Goal: Task Accomplishment & Management: Manage account settings

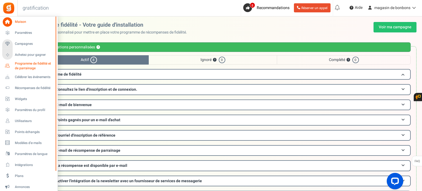
click at [37, 67] on span "Programme de fidélité et de parrainage" at bounding box center [35, 65] width 40 height 9
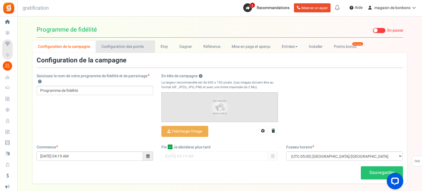
click at [124, 48] on font "Configuration des points" at bounding box center [122, 47] width 43 height 6
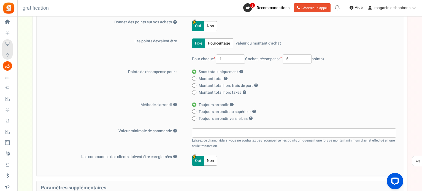
scroll to position [83, 0]
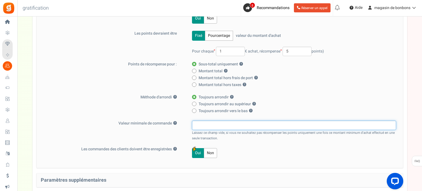
click at [197, 125] on input "text" at bounding box center [294, 125] width 204 height 9
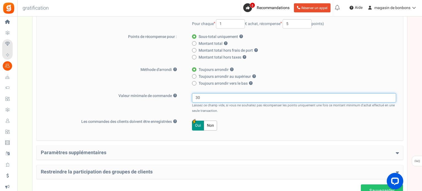
scroll to position [154, 0]
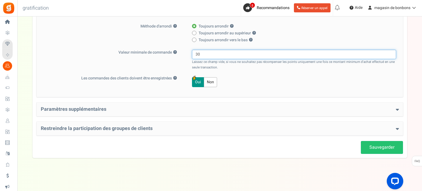
type input "30"
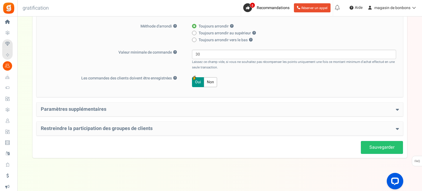
click at [118, 111] on h4 "Paramètres supplémentaires" at bounding box center [220, 110] width 358 height 6
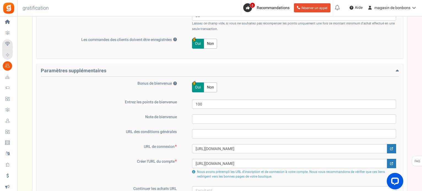
scroll to position [209, 0]
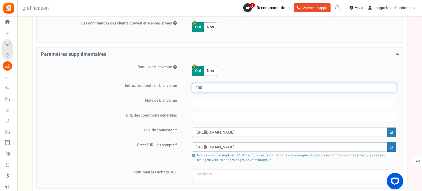
click at [211, 88] on input "100" at bounding box center [294, 87] width 204 height 9
type input "1"
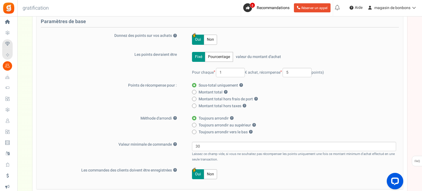
scroll to position [61, 0]
type input "50"
click at [293, 71] on input "5" at bounding box center [296, 73] width 29 height 9
type input "1"
click at [344, 123] on label "Toujours arrondir au supérieur ?" at bounding box center [292, 126] width 201 height 6
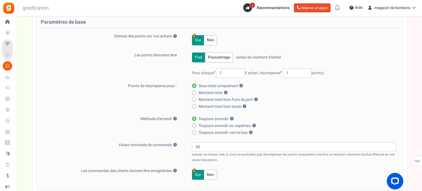
click at [195, 124] on input "Toujours arrondir au supérieur ?" at bounding box center [194, 126] width 4 height 4
radio input "true"
radio input "false"
click at [214, 59] on font "Pourcentage" at bounding box center [219, 57] width 22 height 6
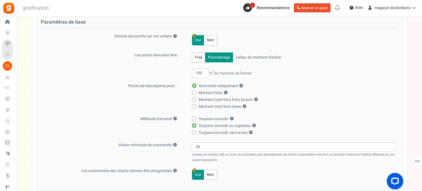
click at [198, 59] on font "Fixé" at bounding box center [198, 57] width 7 height 6
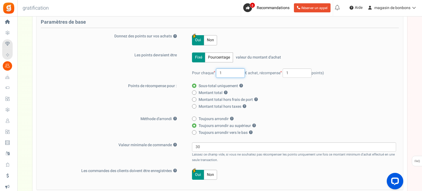
click at [227, 74] on input "1" at bounding box center [230, 73] width 29 height 9
type input "30"
click at [307, 86] on label "Sous-total uniquement ?" at bounding box center [292, 86] width 201 height 6
click at [195, 86] on input "Sous-total uniquement ?" at bounding box center [194, 86] width 4 height 4
click at [290, 72] on input "1" at bounding box center [296, 73] width 29 height 9
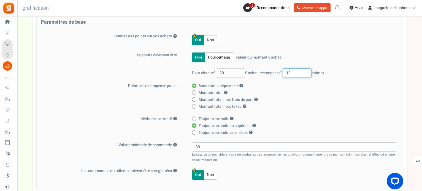
type input "10"
click at [305, 103] on div "Montant total ? Montant total hors frais de port ? Montant total hors taxes ? l…" at bounding box center [294, 99] width 204 height 19
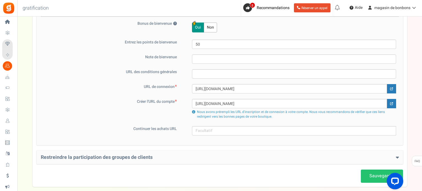
scroll to position [281, 0]
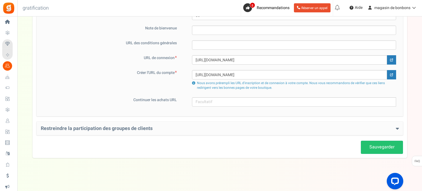
click at [134, 130] on font "Restreindre la participation des groupes de clients" at bounding box center [97, 128] width 112 height 7
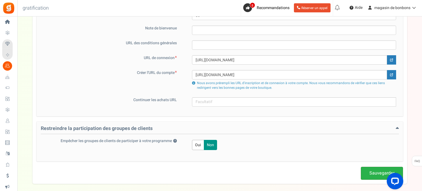
click at [374, 174] on font "Sauvegarder" at bounding box center [381, 173] width 25 height 7
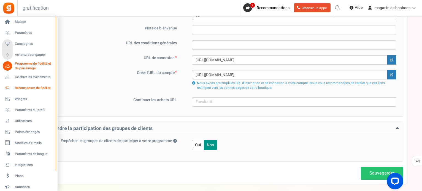
click at [33, 88] on font "Récompenses de fidélité" at bounding box center [33, 88] width 36 height 5
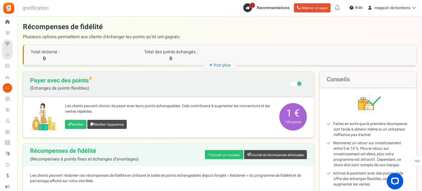
click at [0, 0] on font "Programme de fidélité et de parrainage" at bounding box center [0, 0] width 0 height 0
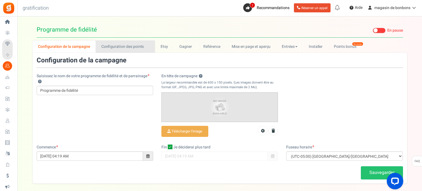
click at [117, 47] on font "Configuration des points" at bounding box center [122, 47] width 43 height 6
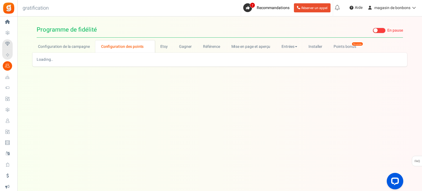
click at [127, 45] on font "Configuration des points" at bounding box center [122, 47] width 43 height 6
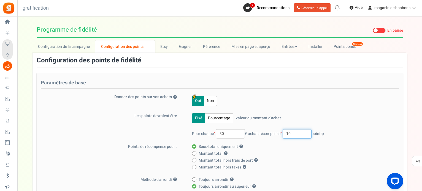
click at [293, 134] on input "10" at bounding box center [296, 133] width 29 height 9
type input "1"
type input "30"
click at [339, 133] on div "Pour chaque 30 € achat, récompense 30 points)" at bounding box center [294, 133] width 204 height 9
click at [344, 48] on font "Points bonus" at bounding box center [344, 47] width 23 height 6
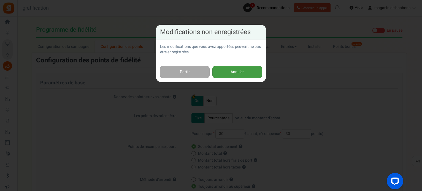
drag, startPoint x: 234, startPoint y: 71, endPoint x: 227, endPoint y: 71, distance: 7.7
click at [234, 71] on font "Annuler" at bounding box center [236, 72] width 13 height 6
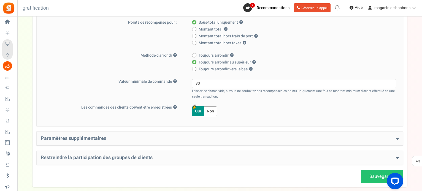
scroll to position [138, 0]
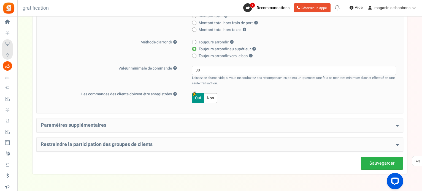
click at [372, 163] on font "Sauvegarder" at bounding box center [381, 163] width 25 height 7
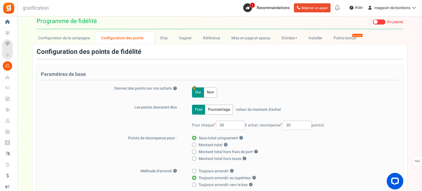
scroll to position [0, 0]
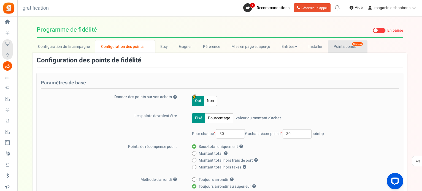
click at [350, 46] on font "Points bonus" at bounding box center [344, 47] width 23 height 6
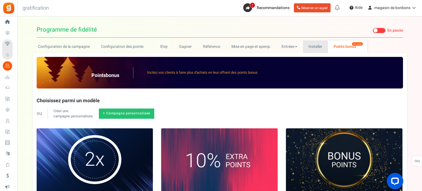
click at [312, 46] on font "Installer" at bounding box center [315, 47] width 14 height 6
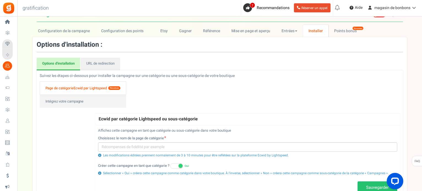
scroll to position [28, 0]
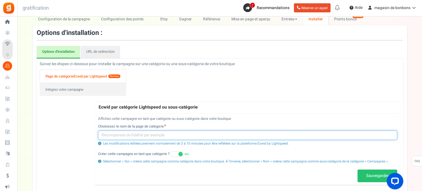
click at [154, 135] on input "text" at bounding box center [247, 135] width 299 height 9
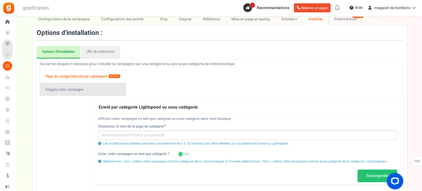
click at [72, 89] on font "Intégrez votre campagne" at bounding box center [64, 89] width 38 height 5
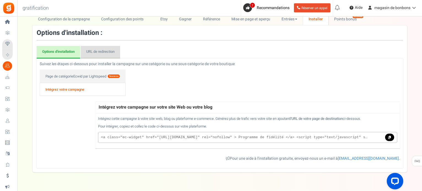
click at [99, 53] on font "URL de redirection" at bounding box center [100, 51] width 28 height 5
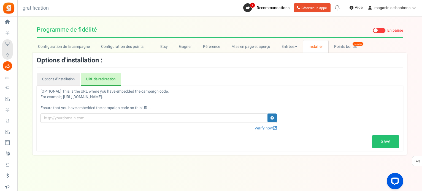
scroll to position [0, 0]
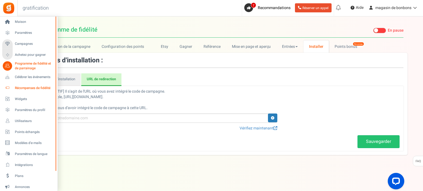
click at [28, 87] on font "Récompenses de fidélité" at bounding box center [33, 88] width 36 height 5
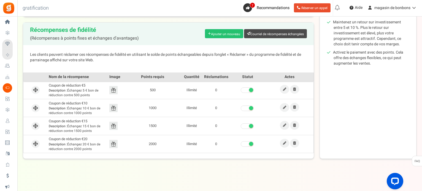
scroll to position [121, 0]
drag, startPoint x: 95, startPoint y: 148, endPoint x: 52, endPoint y: 86, distance: 75.1
click at [48, 83] on tbody "Coupon de réduction €5 Description : Échangez 5 € bon de réduction contre 500 p…" at bounding box center [168, 117] width 290 height 72
copy tbody "Coupon de réduction €5 Description : Échangez 5 € bon de réduction contre 500 p…"
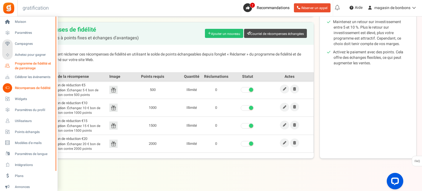
click at [42, 66] on font "Programme de fidélité et de parrainage" at bounding box center [33, 66] width 36 height 10
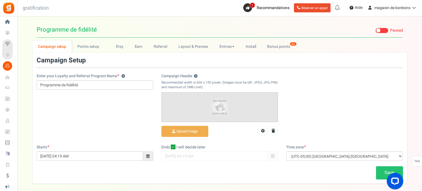
click at [72, 46] on link "Campaign setup" at bounding box center [51, 46] width 39 height 12
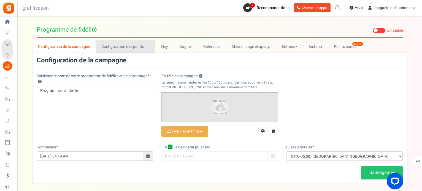
click at [106, 47] on font "Configuration des points" at bounding box center [122, 47] width 43 height 6
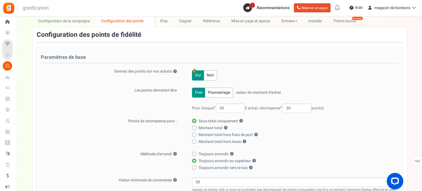
scroll to position [28, 0]
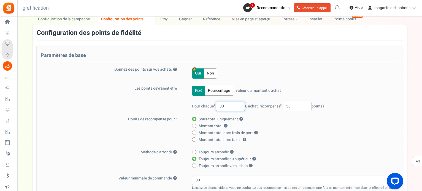
click at [225, 106] on input "30" at bounding box center [230, 106] width 29 height 9
type input "3"
type input "1"
click at [302, 108] on input "30" at bounding box center [296, 106] width 29 height 9
type input "3"
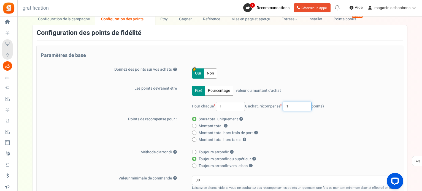
type input "1"
click at [325, 135] on label "Montant total hors frais de port ?" at bounding box center [292, 133] width 201 height 6
click at [195, 135] on input "Montant total hors frais de port ?" at bounding box center [194, 134] width 4 height 4
radio input "true"
radio input "false"
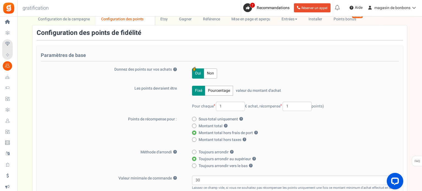
scroll to position [110, 0]
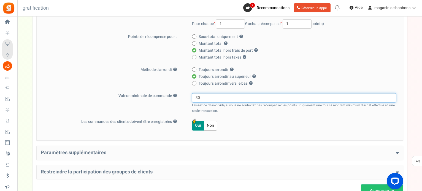
click at [201, 97] on input "30" at bounding box center [294, 97] width 204 height 9
type input "3"
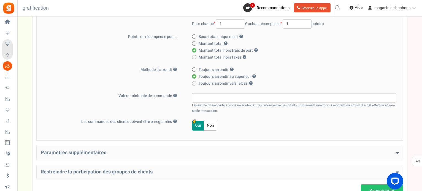
click at [277, 133] on div "Paramètres de base Donnez des points sur vos achats ? Oui Non Les points devrai…" at bounding box center [220, 51] width 366 height 177
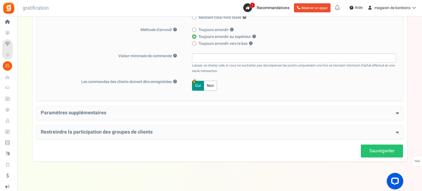
scroll to position [154, 0]
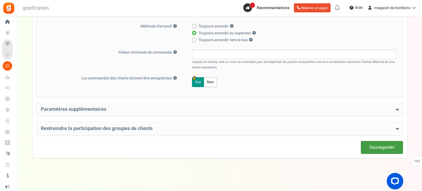
click at [369, 145] on link "Sauvegarder" at bounding box center [382, 147] width 42 height 13
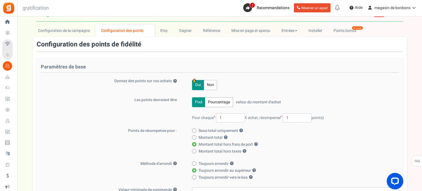
scroll to position [0, 0]
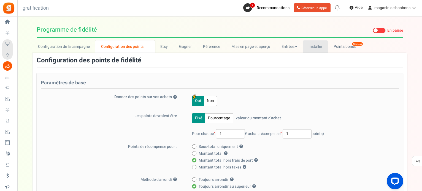
click at [309, 45] on font "Installer" at bounding box center [315, 47] width 14 height 6
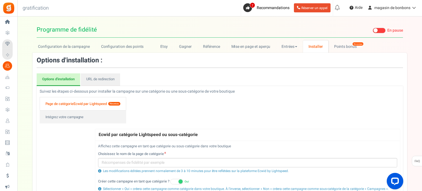
click at [93, 101] on font "Ecwid par Lightspeed" at bounding box center [89, 103] width 33 height 5
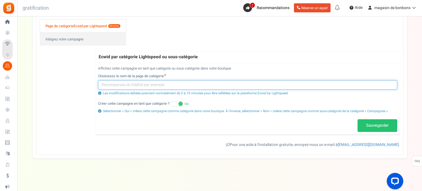
click at [140, 85] on input "text" at bounding box center [247, 84] width 299 height 9
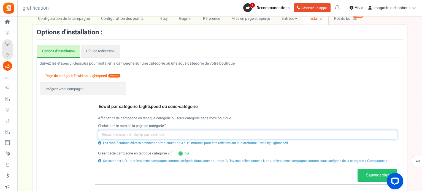
scroll to position [23, 0]
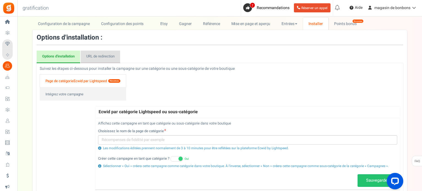
click at [95, 53] on link "URL de redirection" at bounding box center [100, 57] width 39 height 13
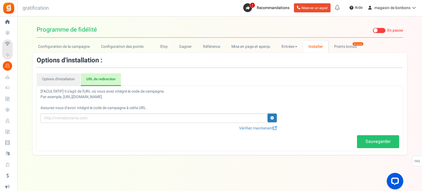
scroll to position [0, 0]
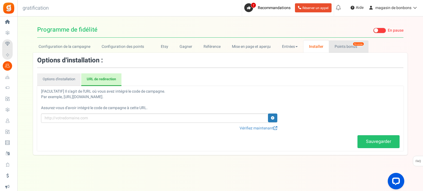
click at [342, 48] on font "Points bonus" at bounding box center [345, 47] width 23 height 6
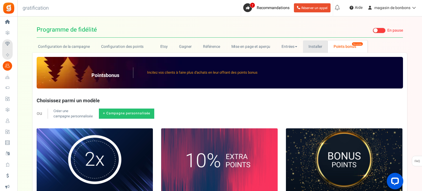
click at [307, 46] on link "Installer" at bounding box center [315, 46] width 25 height 12
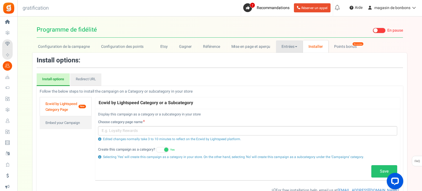
click at [297, 46] on link "Entrées" at bounding box center [289, 46] width 27 height 12
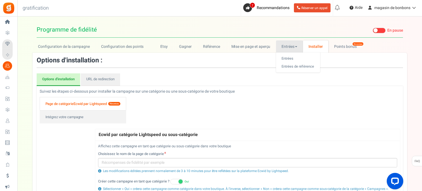
click at [318, 44] on font "Installer" at bounding box center [315, 47] width 14 height 6
click at [305, 46] on link "Installer" at bounding box center [316, 46] width 26 height 12
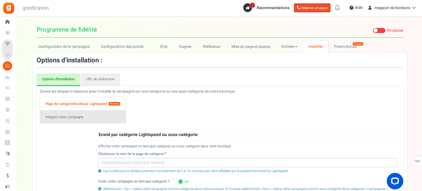
click at [66, 116] on font "Intégrez votre campagne" at bounding box center [64, 116] width 38 height 5
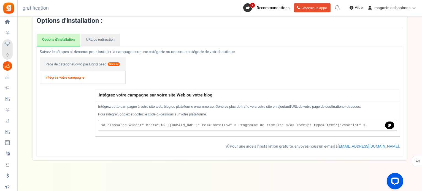
scroll to position [41, 0]
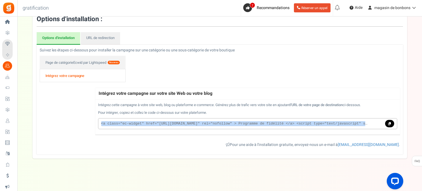
drag, startPoint x: 101, startPoint y: 123, endPoint x: 374, endPoint y: 119, distance: 273.6
click at [374, 119] on p "<a class="ec-widget" href="[URL][DOMAIN_NAME]" rel="nofollow" > Programme de fi…" at bounding box center [247, 123] width 299 height 11
click at [390, 122] on icon at bounding box center [389, 123] width 3 height 3
click at [389, 124] on icon at bounding box center [389, 123] width 3 height 3
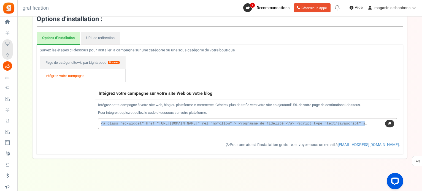
click at [389, 123] on icon at bounding box center [389, 123] width 3 height 3
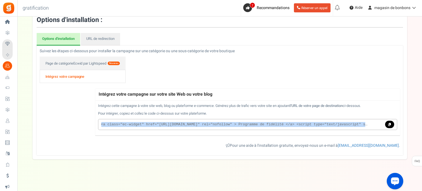
scroll to position [0, 0]
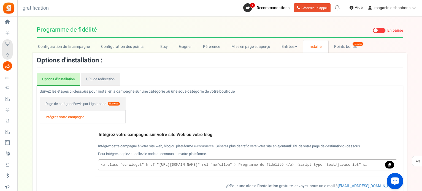
click at [380, 32] on span at bounding box center [378, 31] width 13 height 6
click at [372, 32] on input "En direct En pause" at bounding box center [372, 31] width 0 height 4
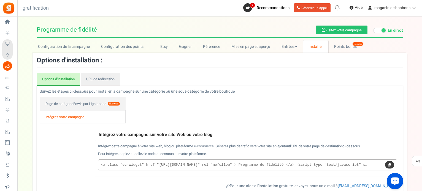
click at [389, 164] on icon at bounding box center [389, 164] width 3 height 3
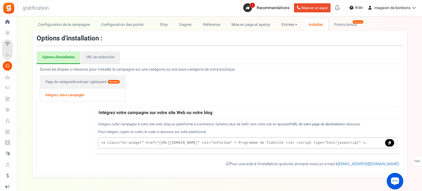
scroll to position [28, 0]
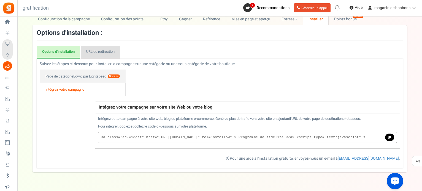
click at [104, 56] on link "URL de redirection" at bounding box center [100, 52] width 39 height 13
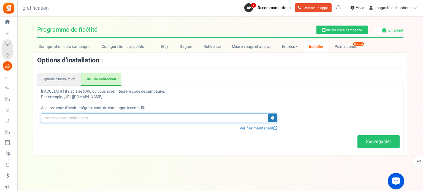
click at [108, 119] on input "text" at bounding box center [159, 118] width 236 height 9
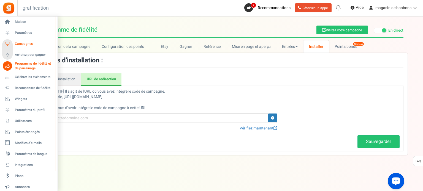
click at [25, 44] on font "Campagnes" at bounding box center [24, 43] width 18 height 5
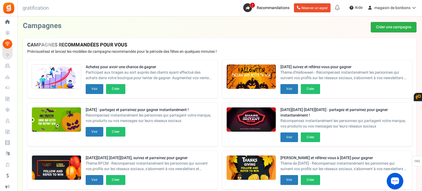
click at [382, 28] on font "Créer une campagne" at bounding box center [393, 27] width 35 height 6
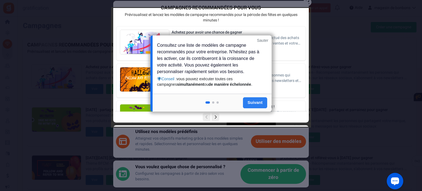
click at [257, 106] on link "Suivant" at bounding box center [255, 102] width 24 height 11
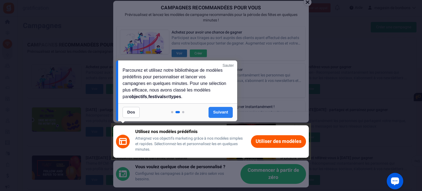
click at [219, 113] on font "Suivant" at bounding box center [220, 112] width 15 height 5
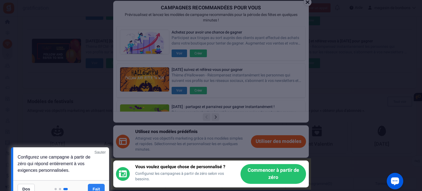
scroll to position [142, 0]
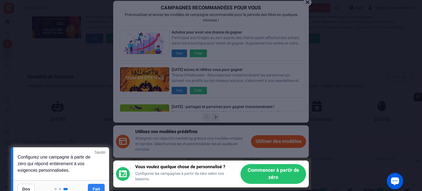
click at [101, 189] on link "Fait" at bounding box center [96, 189] width 17 height 11
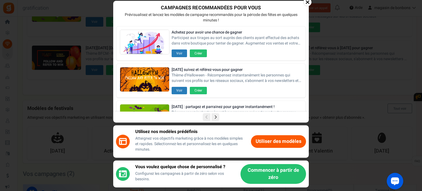
scroll to position [87, 0]
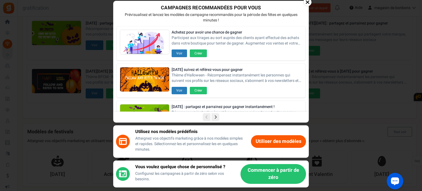
click at [305, 2] on div at bounding box center [307, 2] width 8 height 8
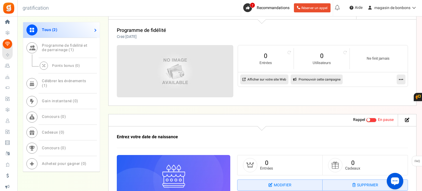
scroll to position [259, 0]
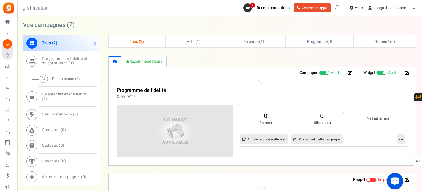
click at [258, 140] on font "Afficher sur votre site Web" at bounding box center [266, 139] width 39 height 5
click at [397, 138] on link at bounding box center [400, 140] width 9 height 10
click at [374, 153] on font "Modifier" at bounding box center [379, 153] width 14 height 6
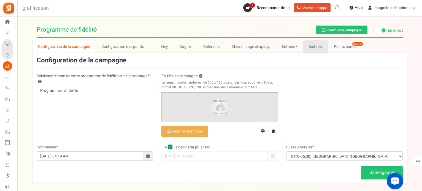
click at [309, 47] on font "Installer" at bounding box center [316, 47] width 14 height 6
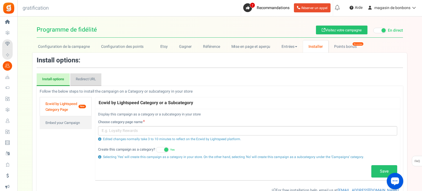
click at [92, 80] on link "Redirect URL" at bounding box center [85, 79] width 31 height 13
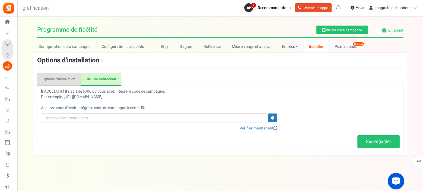
click at [67, 78] on font "Options d'installation" at bounding box center [59, 79] width 32 height 5
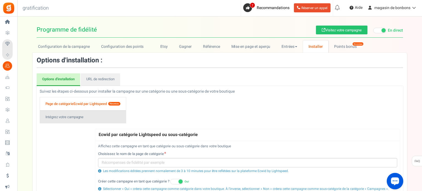
click at [76, 116] on font "Intégrez votre campagne" at bounding box center [64, 116] width 38 height 5
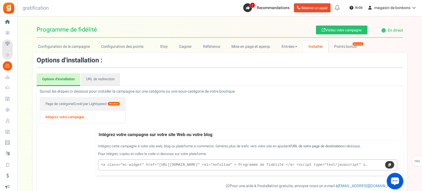
click at [390, 164] on icon at bounding box center [389, 164] width 3 height 3
click at [66, 117] on font "Intégrez votre campagne" at bounding box center [64, 116] width 39 height 5
click at [76, 48] on font "Configuration de la campagne" at bounding box center [64, 47] width 52 height 6
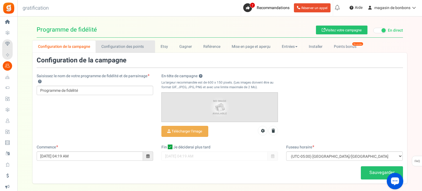
click at [111, 47] on font "Configuration des points" at bounding box center [122, 47] width 43 height 6
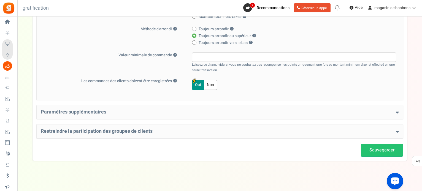
scroll to position [154, 0]
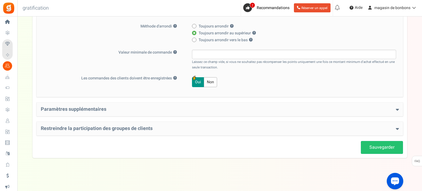
click at [143, 108] on h4 "Paramètres supplémentaires" at bounding box center [220, 110] width 358 height 6
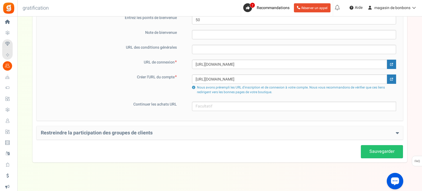
scroll to position [281, 0]
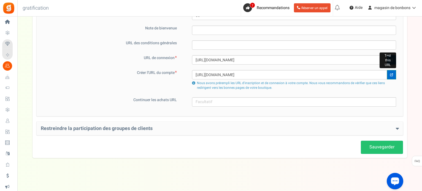
click at [390, 75] on icon at bounding box center [391, 74] width 3 height 3
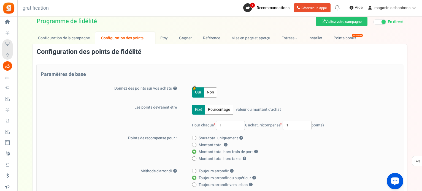
scroll to position [0, 0]
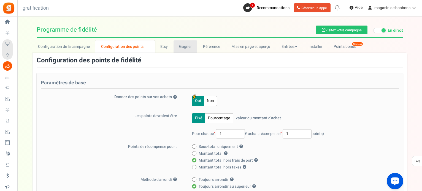
click at [185, 46] on font "Gagner" at bounding box center [185, 47] width 13 height 6
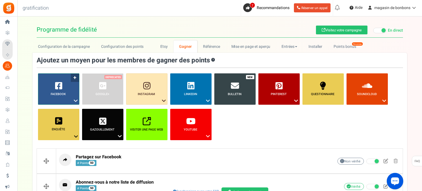
click at [74, 101] on icon at bounding box center [75, 100] width 7 height 7
click at [60, 91] on link "Facebook ?" at bounding box center [58, 88] width 41 height 31
click at [72, 78] on link "Facebook ?" at bounding box center [58, 88] width 41 height 31
click at [63, 100] on link "Facebook ?" at bounding box center [58, 88] width 41 height 31
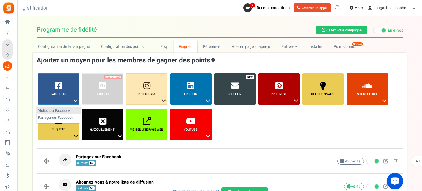
click at [57, 109] on font "Visitez sur Facebook" at bounding box center [54, 110] width 32 height 5
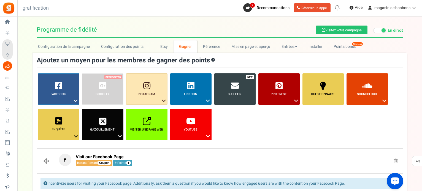
scroll to position [133, 0]
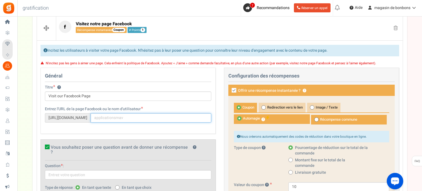
click at [109, 117] on input "text" at bounding box center [151, 117] width 121 height 9
drag, startPoint x: 114, startPoint y: 116, endPoint x: 110, endPoint y: 116, distance: 3.6
paste input "profile.php?id=61568596790161"
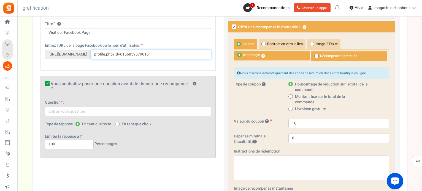
scroll to position [188, 0]
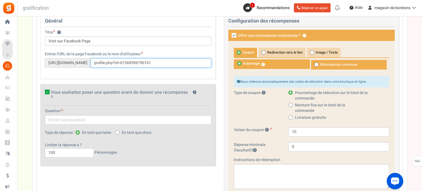
type input "profile.php?id=61568596790161"
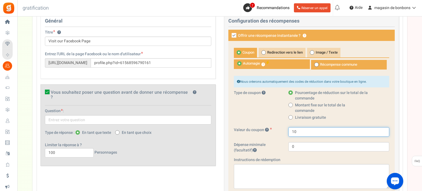
click at [300, 132] on input "10" at bounding box center [338, 131] width 101 height 9
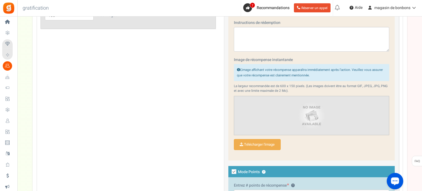
scroll to position [381, 0]
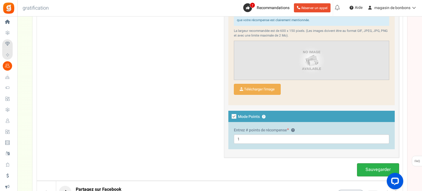
click at [375, 170] on font "Sauvegarder" at bounding box center [377, 170] width 25 height 7
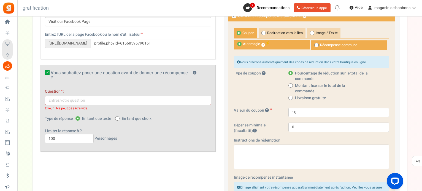
drag, startPoint x: 49, startPoint y: 71, endPoint x: 54, endPoint y: 72, distance: 5.4
click at [48, 71] on icon at bounding box center [47, 72] width 5 height 5
click at [43, 72] on input "Vous souhaitez poser une question avant de donner une récompense ? ?" at bounding box center [41, 74] width 4 height 4
checkbox input "false"
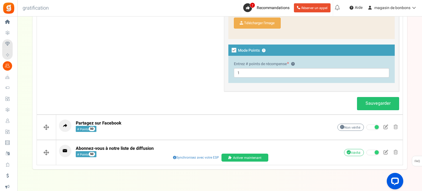
scroll to position [455, 0]
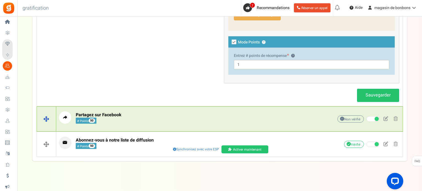
click at [88, 119] on font "# Points" at bounding box center [83, 121] width 12 height 5
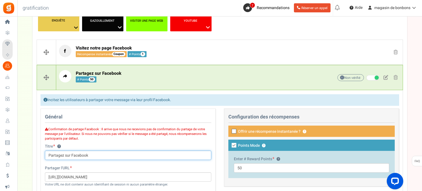
scroll to position [204, 0]
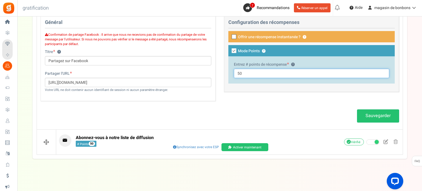
click at [249, 73] on input "50" at bounding box center [311, 73] width 155 height 9
type input "5"
type input "10"
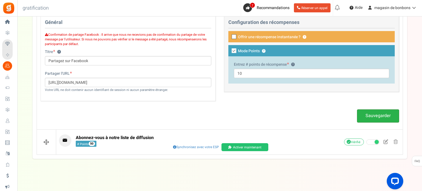
click at [382, 116] on font "Sauvegarder" at bounding box center [377, 116] width 25 height 7
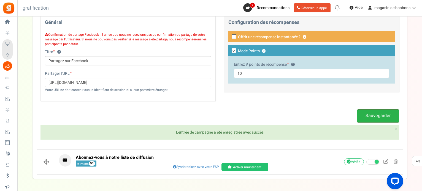
click at [382, 116] on font "Sauvegarder" at bounding box center [377, 116] width 25 height 7
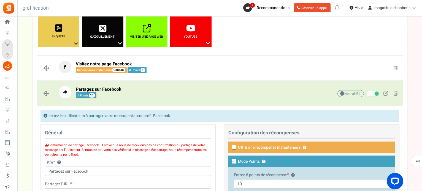
scroll to position [39, 0]
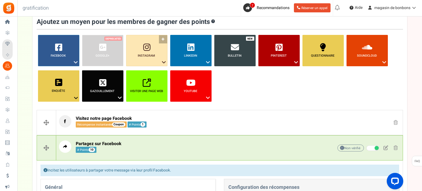
click at [164, 61] on icon at bounding box center [163, 62] width 7 height 7
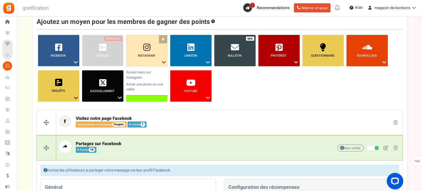
click at [146, 51] on link "Instagram ?" at bounding box center [146, 50] width 41 height 31
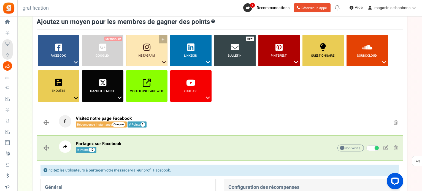
click at [160, 40] on link "Instagram ?" at bounding box center [146, 50] width 41 height 31
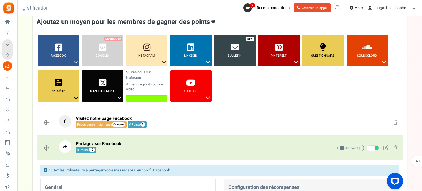
drag, startPoint x: 152, startPoint y: 58, endPoint x: 228, endPoint y: 86, distance: 81.2
click at [152, 57] on link "Instagram ?" at bounding box center [146, 50] width 41 height 31
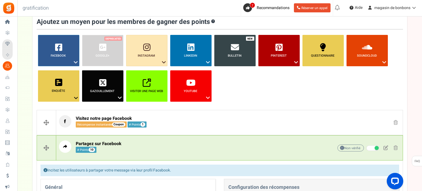
click at [260, 96] on ul "Facebook ? Visitez sur Facebook Partager sur Facebook Google+ ?" at bounding box center [220, 70] width 366 height 71
click at [143, 91] on font "Visiter une page Web" at bounding box center [146, 91] width 33 height 5
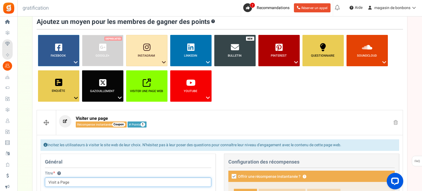
scroll to position [94, 0]
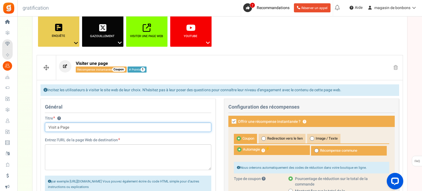
click at [74, 127] on input "Visit a Page" at bounding box center [128, 127] width 166 height 9
drag, startPoint x: 74, startPoint y: 127, endPoint x: 26, endPoint y: 119, distance: 48.0
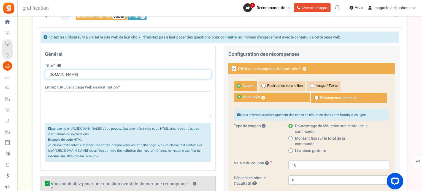
scroll to position [176, 0]
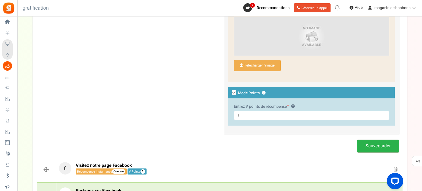
type input "[DOMAIN_NAME]"
click at [383, 148] on font "Sauvegarder" at bounding box center [377, 146] width 25 height 7
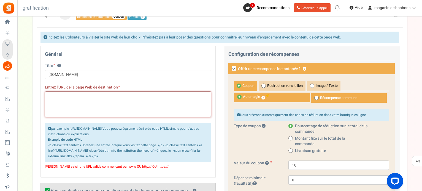
click at [99, 99] on textarea at bounding box center [128, 105] width 166 height 26
paste textarea "[URL][DOMAIN_NAME]"
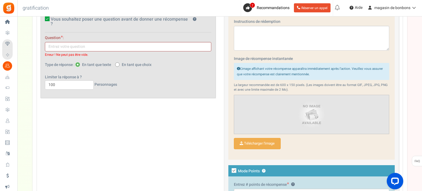
scroll to position [367, 0]
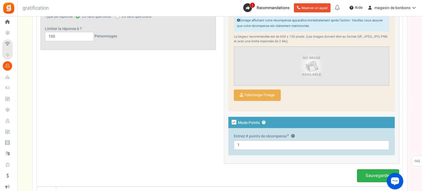
type textarea "[URL][DOMAIN_NAME]"
click at [377, 175] on font "Sauvegarder" at bounding box center [377, 176] width 25 height 7
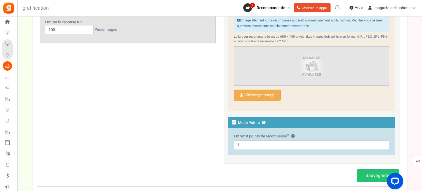
scroll to position [258, 0]
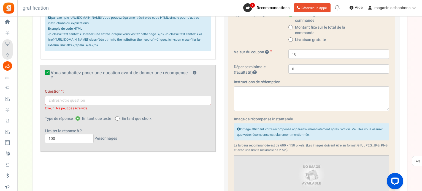
drag, startPoint x: 47, startPoint y: 70, endPoint x: 105, endPoint y: 99, distance: 64.4
click at [47, 70] on icon at bounding box center [47, 72] width 5 height 5
click at [43, 72] on input "Vous souhaitez poser une question avant de donner une récompense ? ?" at bounding box center [41, 74] width 4 height 4
checkbox input "false"
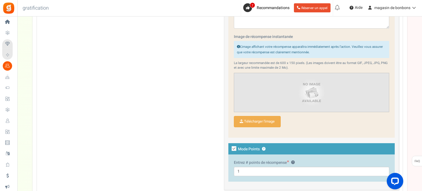
scroll to position [395, 0]
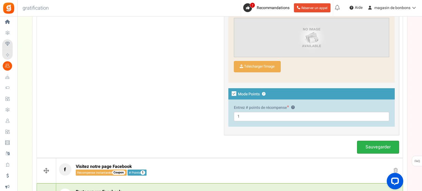
click at [364, 149] on link "Sauvegarder" at bounding box center [378, 147] width 42 height 13
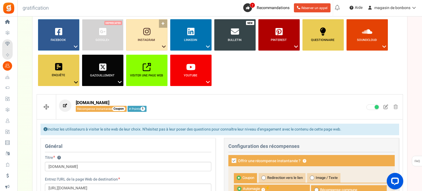
scroll to position [37, 0]
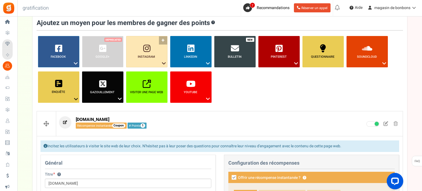
click at [154, 51] on link "Instagram ?" at bounding box center [146, 51] width 41 height 31
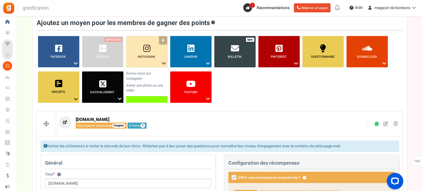
click at [163, 42] on link "Instagram ?" at bounding box center [146, 51] width 41 height 31
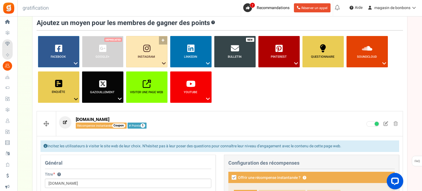
click at [165, 39] on link "Instagram ?" at bounding box center [146, 51] width 41 height 31
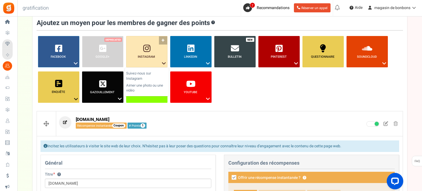
click at [163, 39] on link "Instagram ?" at bounding box center [146, 51] width 41 height 31
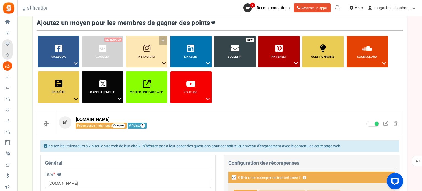
click at [164, 62] on icon at bounding box center [163, 63] width 7 height 7
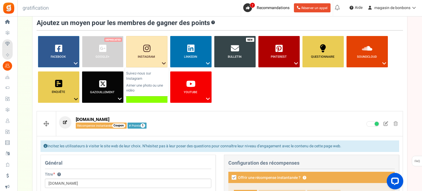
click at [351, 163] on h4 "Configuration des récompenses" at bounding box center [311, 165] width 166 height 9
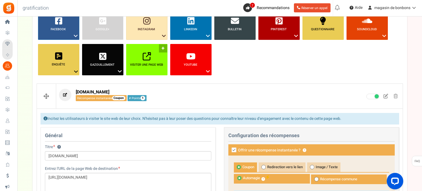
scroll to position [0, 0]
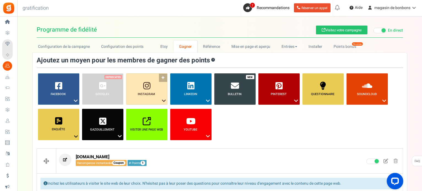
click at [149, 85] on icon at bounding box center [146, 86] width 7 height 8
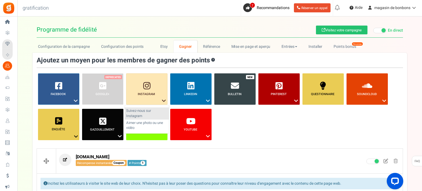
click at [134, 116] on font "Suivez-nous sur Instagram" at bounding box center [138, 113] width 25 height 10
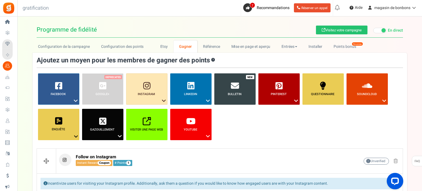
scroll to position [125, 0]
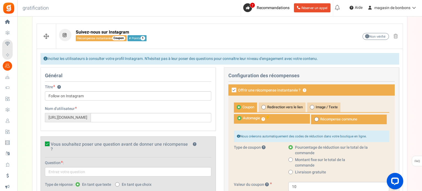
click at [233, 88] on icon at bounding box center [233, 90] width 5 height 5
click at [230, 89] on input "Offrir une récompense instantanée ? ?" at bounding box center [228, 91] width 4 height 4
checkbox input "false"
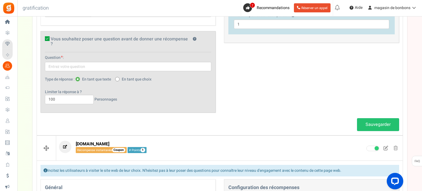
scroll to position [235, 0]
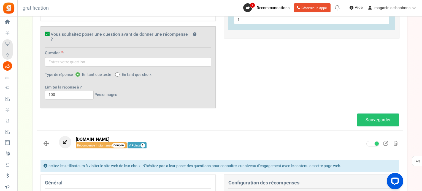
click at [46, 33] on icon at bounding box center [47, 34] width 5 height 5
click at [43, 33] on input "Vous souhaitez poser une question avant de donner une récompense ? ?" at bounding box center [41, 35] width 4 height 4
checkbox input "false"
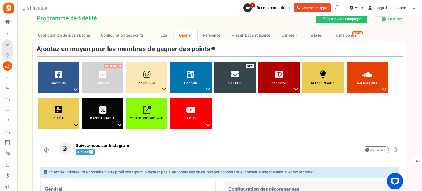
scroll to position [0, 0]
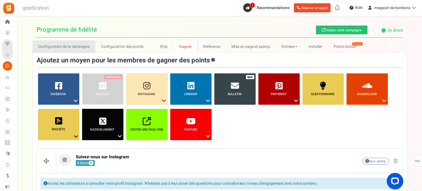
click at [53, 45] on font "Configuration de la campagne" at bounding box center [64, 47] width 52 height 6
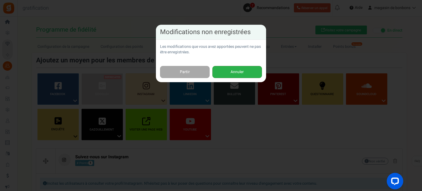
click at [236, 75] on font "Annuler" at bounding box center [236, 72] width 13 height 6
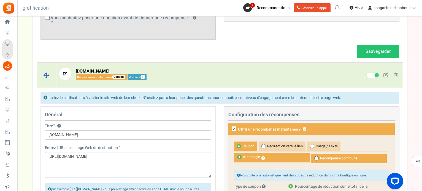
scroll to position [248, 0]
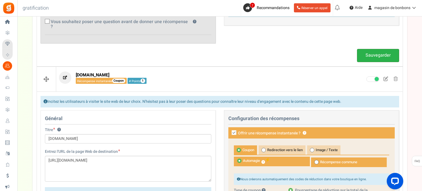
click at [381, 52] on font "Sauvegarder" at bounding box center [377, 55] width 25 height 7
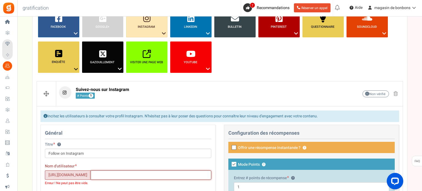
scroll to position [64, 0]
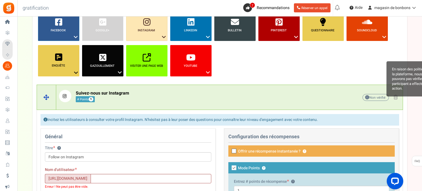
click at [395, 96] on span "En raison des politiques de la plateforme, nous ne pouvons pas vérifier si le p…" at bounding box center [413, 78] width 55 height 35
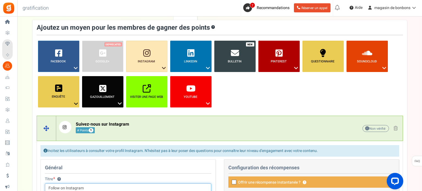
scroll to position [0, 0]
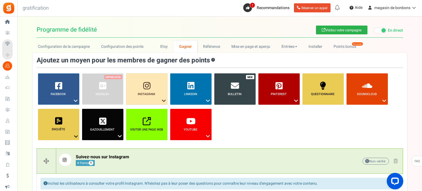
click at [325, 32] on font "Visitez votre campagne" at bounding box center [343, 30] width 36 height 5
click at [145, 124] on icon at bounding box center [147, 121] width 8 height 8
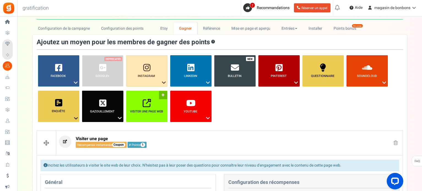
scroll to position [28, 0]
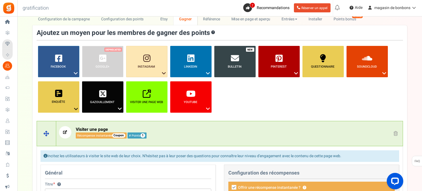
click at [164, 127] on p "Visiter une page Récompense instantanée Coupon # Points 1" at bounding box center [188, 132] width 258 height 12
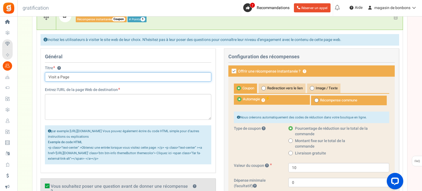
scroll to position [61, 0]
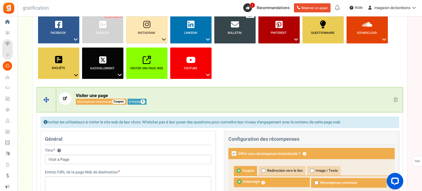
click at [80, 102] on font "Récompense instantanée" at bounding box center [94, 102] width 35 height 5
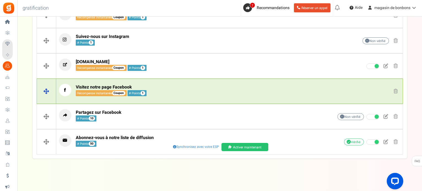
scroll to position [118, 0]
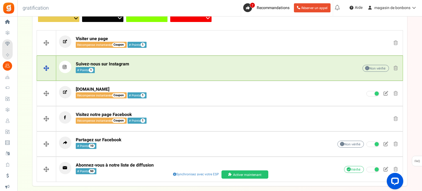
click at [397, 68] on span at bounding box center [395, 68] width 4 height 5
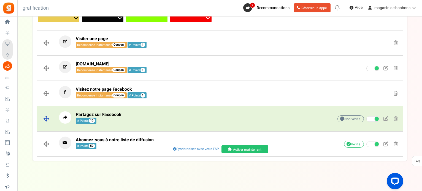
click at [173, 120] on p "Partagez sur Facebook # Points 10" at bounding box center [188, 117] width 258 height 12
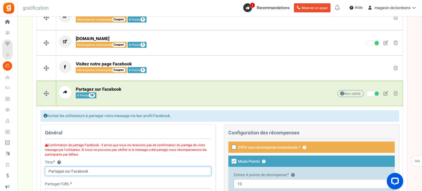
scroll to position [100, 0]
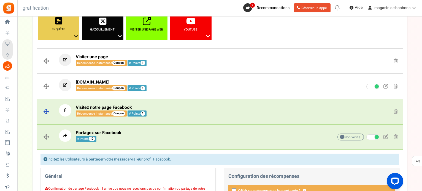
click at [168, 108] on p "Visitez notre page Facebook Récompense instantanée Coupon # Points 1" at bounding box center [188, 110] width 258 height 12
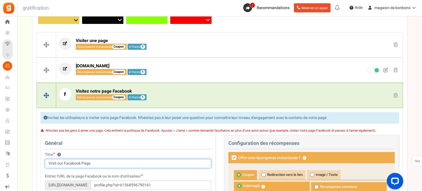
scroll to position [128, 0]
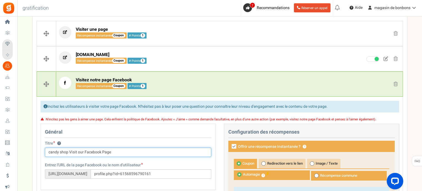
drag, startPoint x: 120, startPoint y: 152, endPoint x: 69, endPoint y: 152, distance: 50.6
click at [69, 152] on input "candy shop Visit our Facebook Page" at bounding box center [128, 152] width 166 height 9
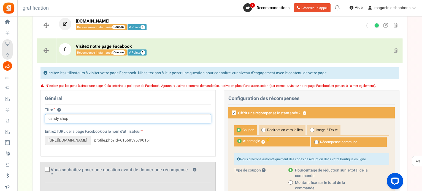
scroll to position [183, 0]
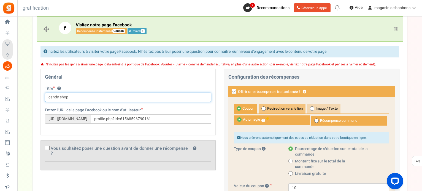
type input "candy shop"
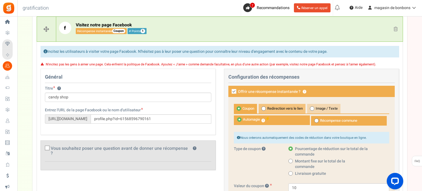
click at [276, 108] on font "Redirection vers le lien" at bounding box center [285, 108] width 36 height 5
click at [262, 108] on input "Redirection vers le lien" at bounding box center [260, 107] width 4 height 4
radio input "true"
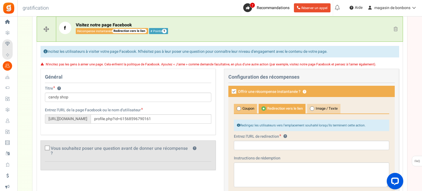
click at [239, 107] on span at bounding box center [238, 109] width 4 height 4
click at [237, 107] on input "Coupon" at bounding box center [236, 107] width 4 height 4
radio input "true"
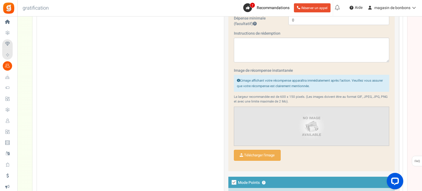
scroll to position [430, 0]
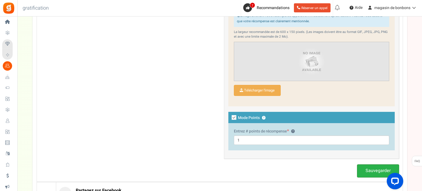
click at [375, 173] on font "Sauvegarder" at bounding box center [377, 171] width 25 height 7
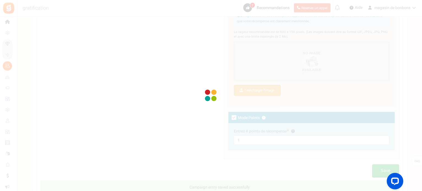
click at [244, 139] on div at bounding box center [211, 95] width 422 height 191
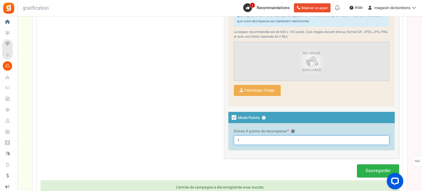
click at [244, 139] on input "1" at bounding box center [311, 140] width 155 height 9
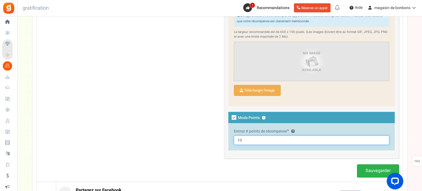
type input "10"
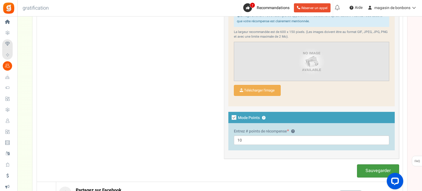
click at [371, 168] on font "Sauvegarder" at bounding box center [377, 171] width 25 height 7
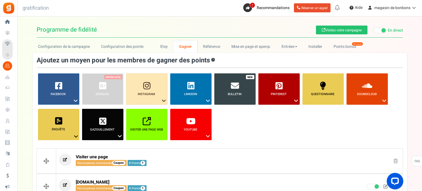
scroll to position [83, 0]
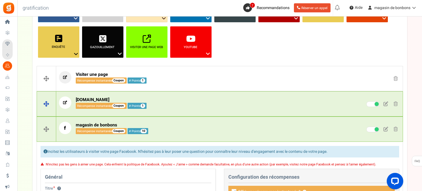
click at [181, 109] on div "[DOMAIN_NAME] Récompense instantanée Coupon # Points 1 Non vérifié En raison de…" at bounding box center [229, 104] width 346 height 21
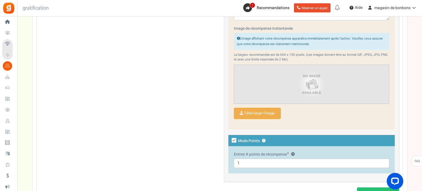
scroll to position [385, 0]
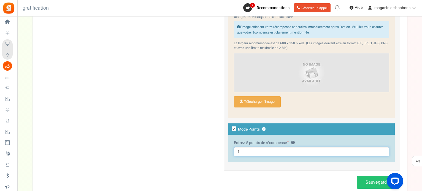
click at [252, 149] on input "1" at bounding box center [311, 151] width 155 height 9
type input "10"
click at [377, 181] on font "Sauvegarder" at bounding box center [377, 182] width 25 height 7
click at [368, 181] on font "Sauvegarder" at bounding box center [377, 182] width 25 height 7
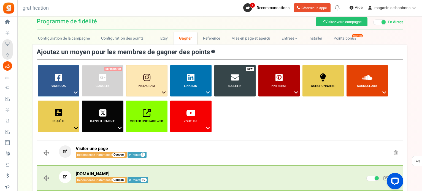
scroll to position [0, 0]
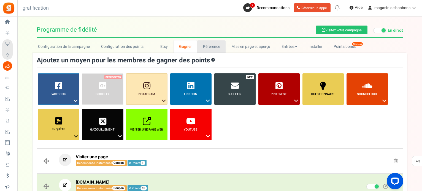
click at [212, 46] on font "Référence" at bounding box center [211, 47] width 17 height 6
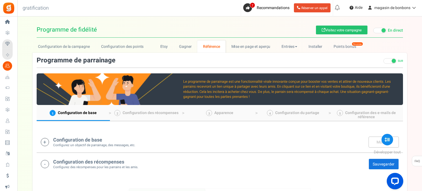
click at [96, 138] on font "Configuration de base" at bounding box center [77, 140] width 49 height 7
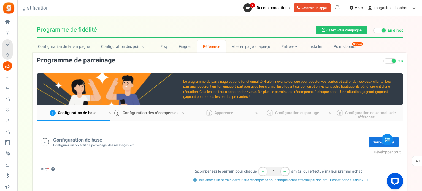
click at [136, 113] on font "Configuration des récompenses" at bounding box center [150, 113] width 56 height 6
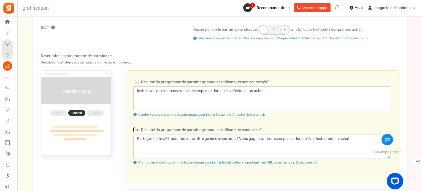
scroll to position [59, 0]
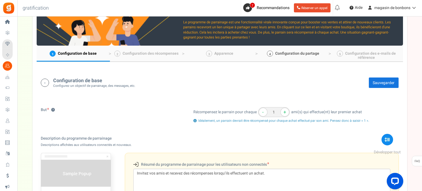
click at [296, 52] on font "Configuration du partage" at bounding box center [297, 54] width 44 height 6
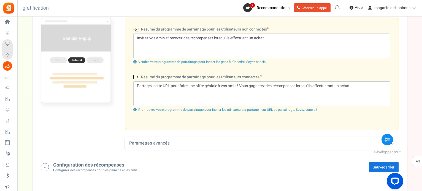
scroll to position [0, 0]
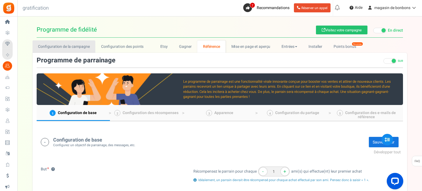
click at [61, 47] on font "Configuration de la campagne" at bounding box center [64, 47] width 52 height 6
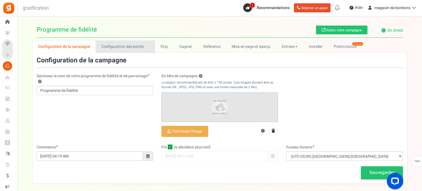
click at [112, 46] on font "Configuration des points" at bounding box center [122, 47] width 43 height 6
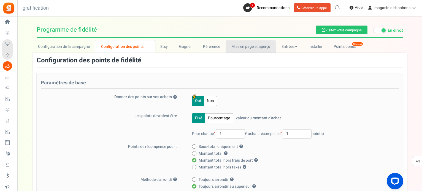
click at [242, 48] on font "Mise en page et aperçu" at bounding box center [250, 47] width 39 height 6
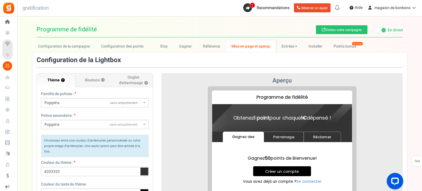
scroll to position [55, 0]
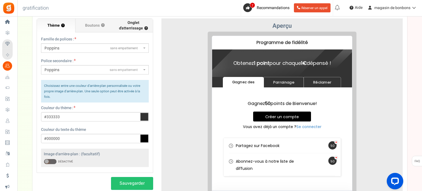
click at [122, 29] on font "Onglet d'atterrissage" at bounding box center [131, 25] width 24 height 11
click at [0, 0] on input "Onglet d'atterrissage ?" at bounding box center [0, 0] width 0 height 0
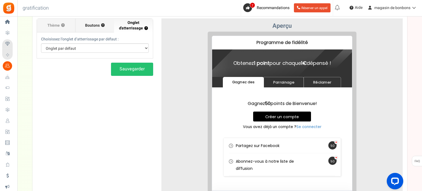
click at [94, 27] on font "Boutons" at bounding box center [92, 26] width 15 height 6
click at [0, 0] on input "Boutons ?" at bounding box center [0, 0] width 0 height 0
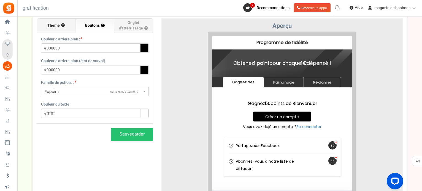
click at [59, 28] on label "Thème ?" at bounding box center [56, 26] width 39 height 14
click at [0, 0] on input "Thème ?" at bounding box center [0, 0] width 0 height 0
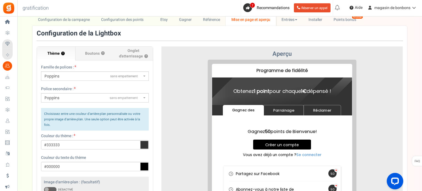
scroll to position [0, 0]
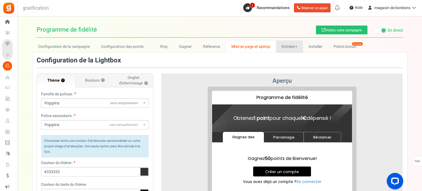
click at [282, 44] on font "Entrées" at bounding box center [287, 47] width 13 height 6
click at [294, 57] on link "Entrées" at bounding box center [298, 59] width 44 height 8
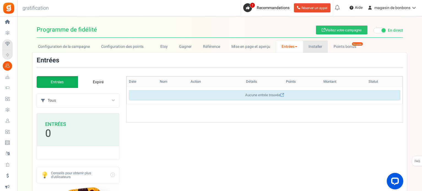
click at [311, 45] on font "Installer" at bounding box center [315, 47] width 14 height 6
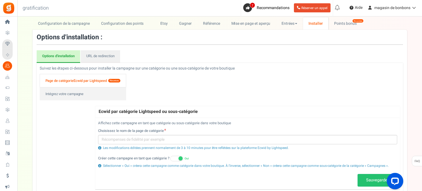
scroll to position [55, 0]
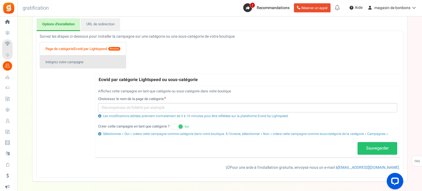
click at [54, 60] on font "Intégrez votre campagne" at bounding box center [64, 61] width 38 height 5
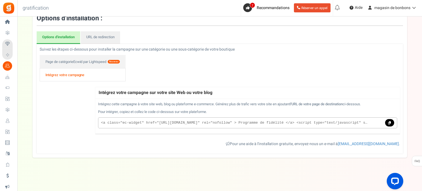
scroll to position [41, 0]
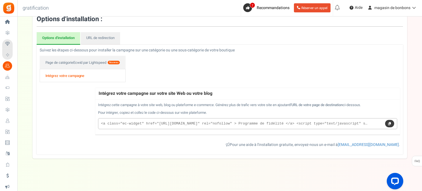
click at [392, 123] on link at bounding box center [389, 124] width 9 height 8
click at [90, 60] on font "Ecwid par Lightspeed" at bounding box center [89, 62] width 33 height 5
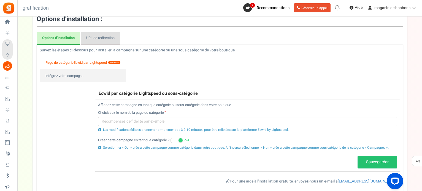
click at [89, 40] on font "URL de redirection" at bounding box center [100, 37] width 28 height 5
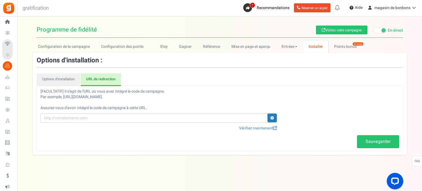
scroll to position [0, 0]
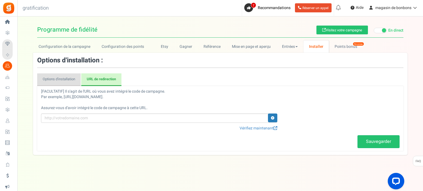
click at [66, 81] on font "Options d'installation" at bounding box center [59, 79] width 32 height 5
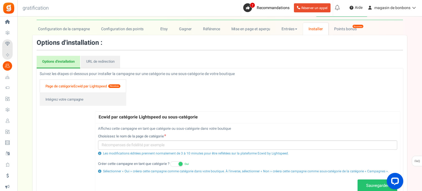
scroll to position [28, 0]
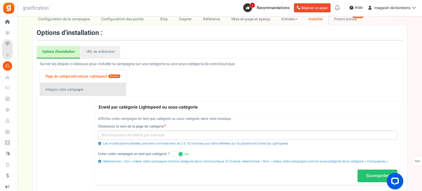
click at [70, 89] on font "Intégrez votre campagne" at bounding box center [64, 89] width 38 height 5
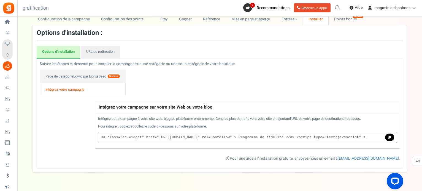
scroll to position [0, 0]
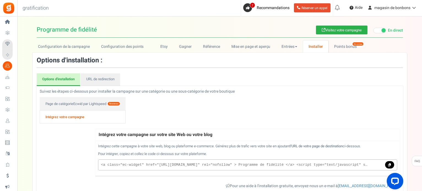
click at [342, 32] on font "Visitez votre campagne" at bounding box center [343, 30] width 36 height 5
click at [231, 48] on font "Mise en page et aperçu" at bounding box center [250, 47] width 39 height 6
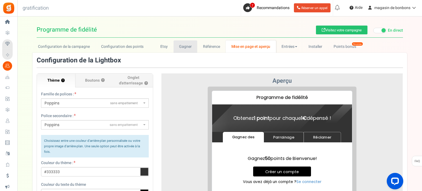
click at [185, 49] on font "Gagner" at bounding box center [185, 47] width 13 height 6
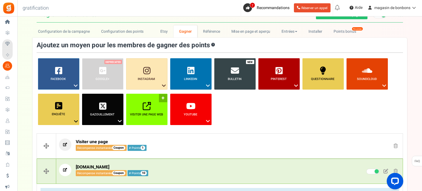
scroll to position [55, 0]
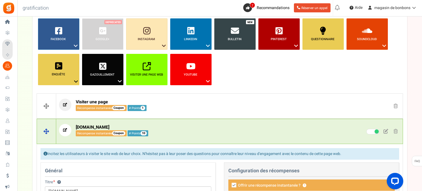
click at [395, 131] on span at bounding box center [395, 131] width 4 height 5
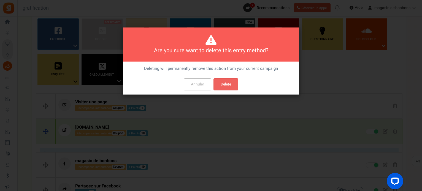
scroll to position [0, 0]
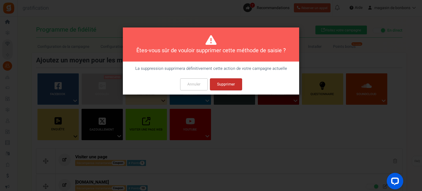
click at [227, 84] on font "Supprimer" at bounding box center [226, 84] width 18 height 6
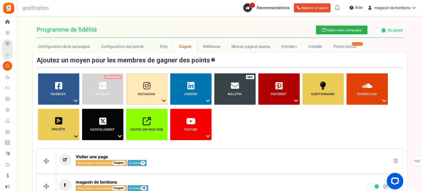
click at [330, 31] on font "Visitez votre campagne" at bounding box center [343, 30] width 36 height 5
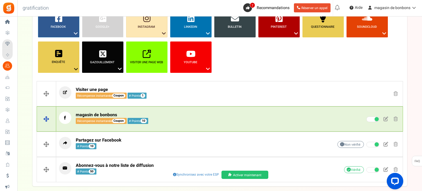
scroll to position [95, 0]
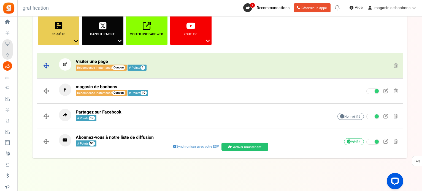
click at [200, 67] on p "Visiter une page Récompense instantanée Coupon # Points 1" at bounding box center [188, 64] width 258 height 12
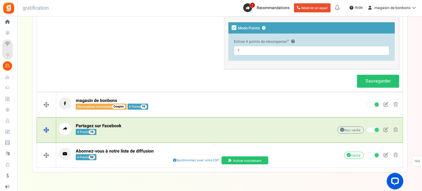
scroll to position [474, 0]
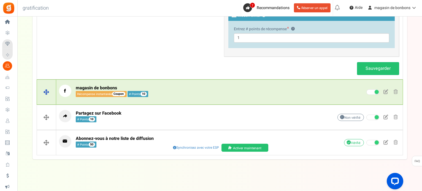
click at [101, 86] on font "magasin de bonbons" at bounding box center [96, 88] width 41 height 7
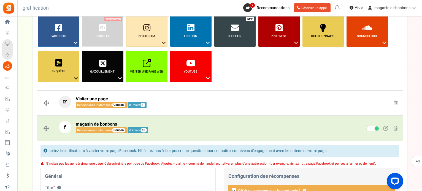
scroll to position [48, 0]
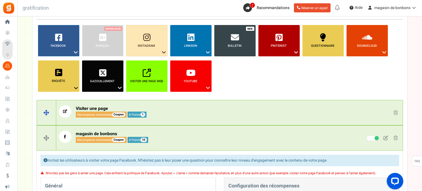
click at [92, 108] on font "Visiter une page" at bounding box center [92, 108] width 32 height 7
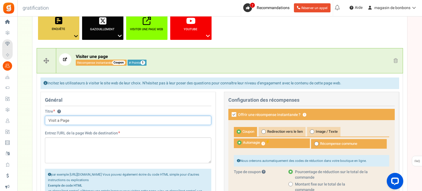
scroll to position [103, 0]
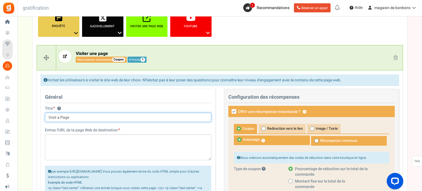
click at [84, 116] on input "Visit a Page" at bounding box center [128, 117] width 166 height 9
type input "V"
type input "c"
type input "candy shop"
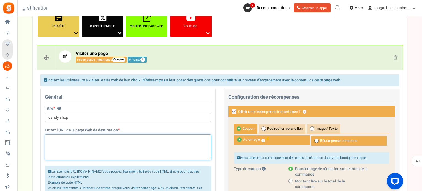
click at [66, 146] on textarea at bounding box center [128, 148] width 166 height 26
paste textarea "[URL][DOMAIN_NAME]"
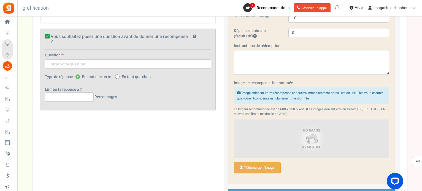
scroll to position [296, 0]
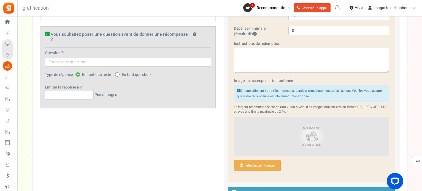
type textarea "[URL][DOMAIN_NAME]"
click at [48, 33] on icon at bounding box center [47, 34] width 5 height 5
click at [43, 33] on input "Vous souhaitez poser une question avant de donner une récompense ? ?" at bounding box center [41, 35] width 4 height 4
checkbox input "false"
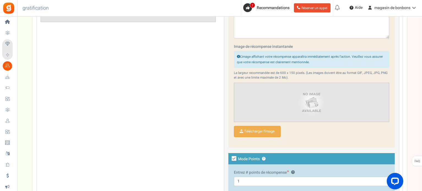
scroll to position [379, 0]
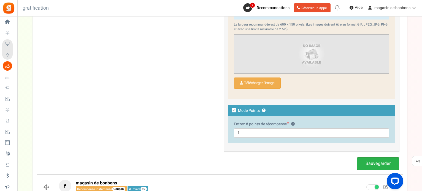
click at [377, 162] on font "Sauvegarder" at bounding box center [377, 163] width 25 height 7
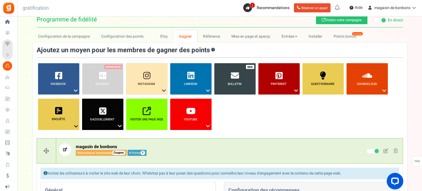
scroll to position [0, 0]
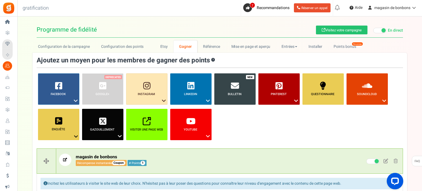
click at [379, 29] on span at bounding box center [379, 31] width 13 height 6
click at [373, 29] on input "En direct En pause" at bounding box center [373, 31] width 0 height 4
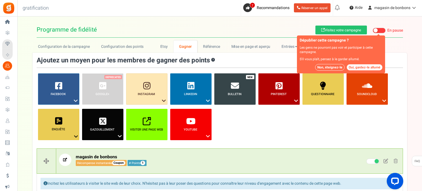
click at [337, 69] on font "Non, éteignez-le" at bounding box center [329, 67] width 25 height 5
